Goal: Find specific page/section: Find specific page/section

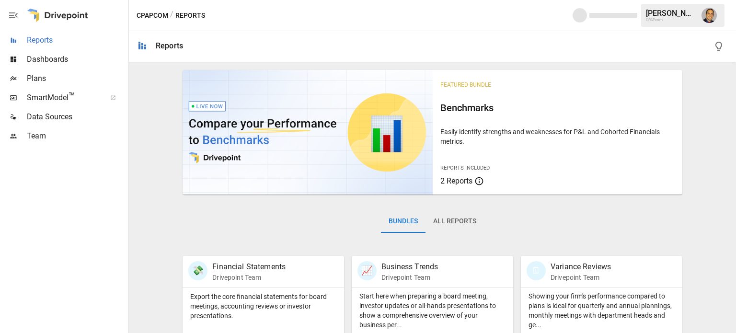
click at [34, 40] on span "Reports" at bounding box center [77, 41] width 100 height 12
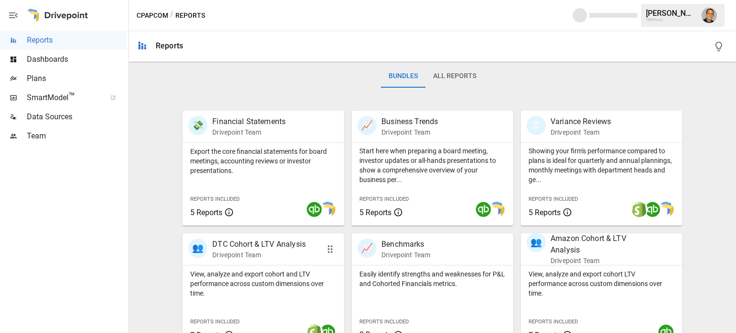
scroll to position [192, 0]
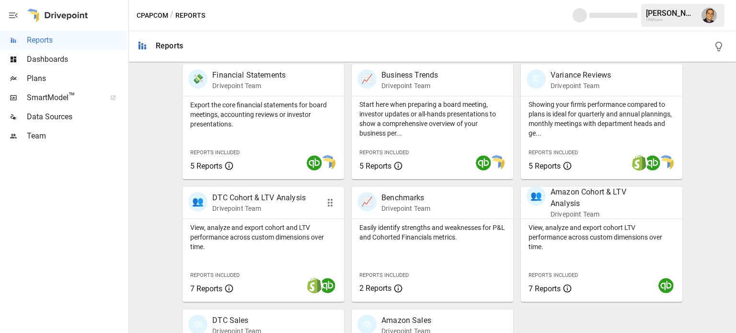
click at [253, 241] on p "View, analyze and export cohort and LTV performance across custom dimensions ov…" at bounding box center [263, 237] width 146 height 29
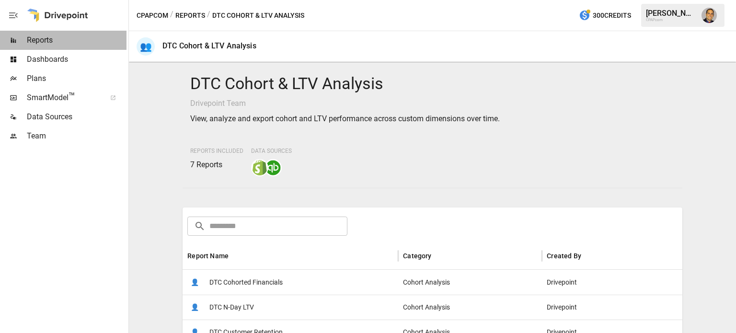
click at [47, 43] on span "Reports" at bounding box center [77, 41] width 100 height 12
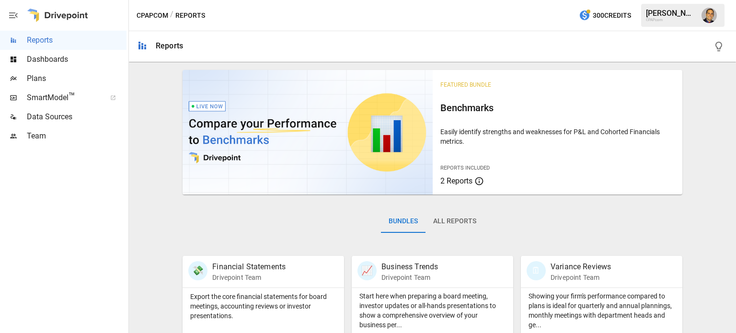
click at [39, 80] on span "Plans" at bounding box center [77, 79] width 100 height 12
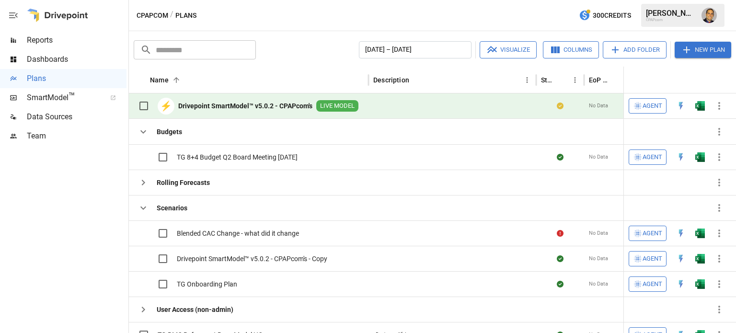
click at [222, 105] on b "Drivepoint SmartModel™ v5.0.2 - CPAPcom's" at bounding box center [245, 106] width 134 height 10
click at [259, 105] on b "Drivepoint SmartModel™ v5.0.2 - CPAPcom's" at bounding box center [245, 106] width 134 height 10
